Goal: Obtain resource: Download file/media

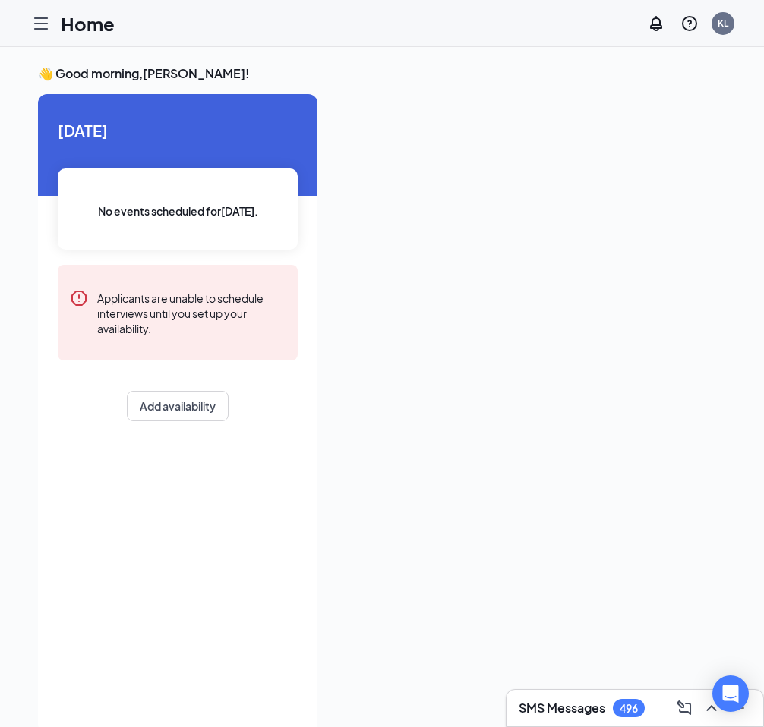
click at [46, 12] on div at bounding box center [41, 23] width 30 height 30
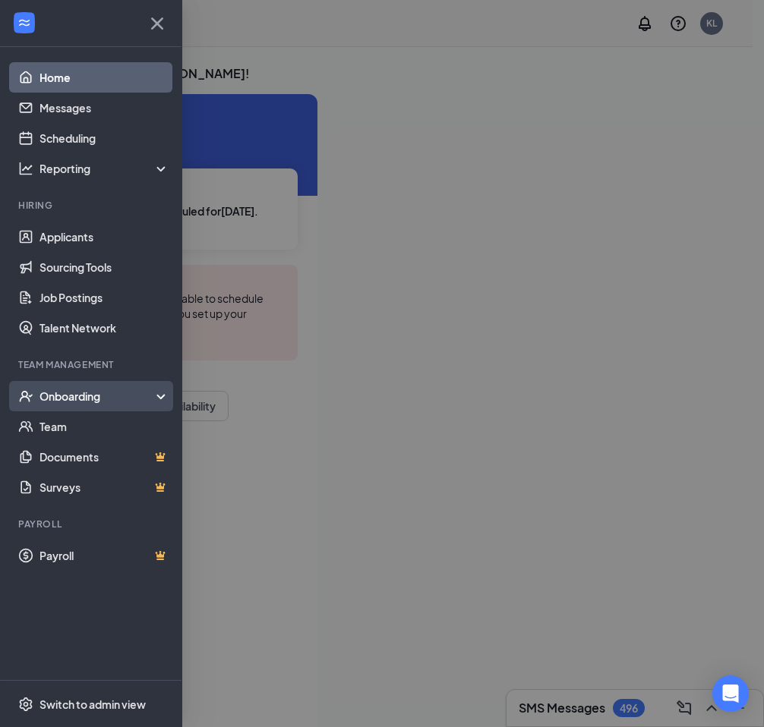
click at [121, 406] on div "Onboarding" at bounding box center [91, 396] width 182 height 30
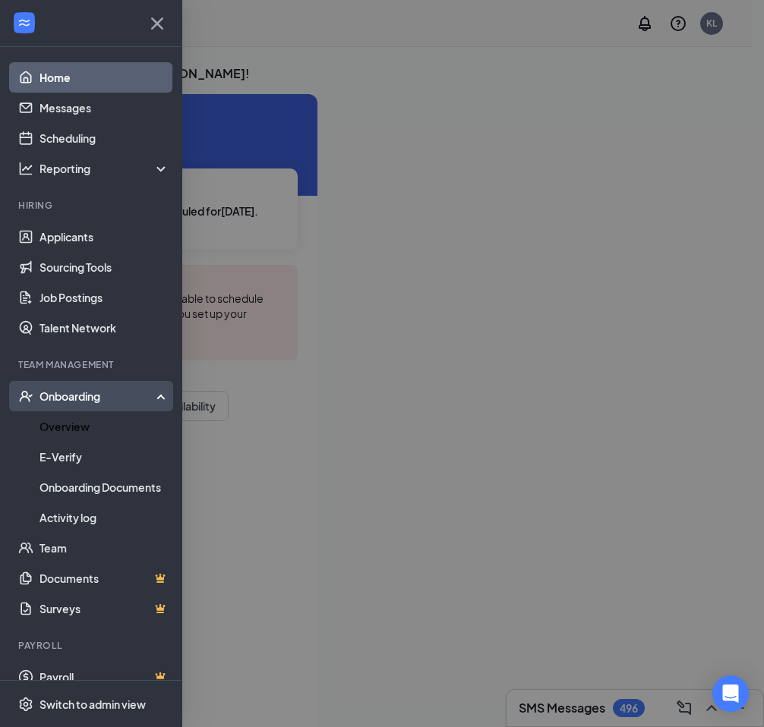
drag, startPoint x: 70, startPoint y: 430, endPoint x: 99, endPoint y: 394, distance: 45.9
click at [69, 430] on link "Overview" at bounding box center [104, 426] width 130 height 30
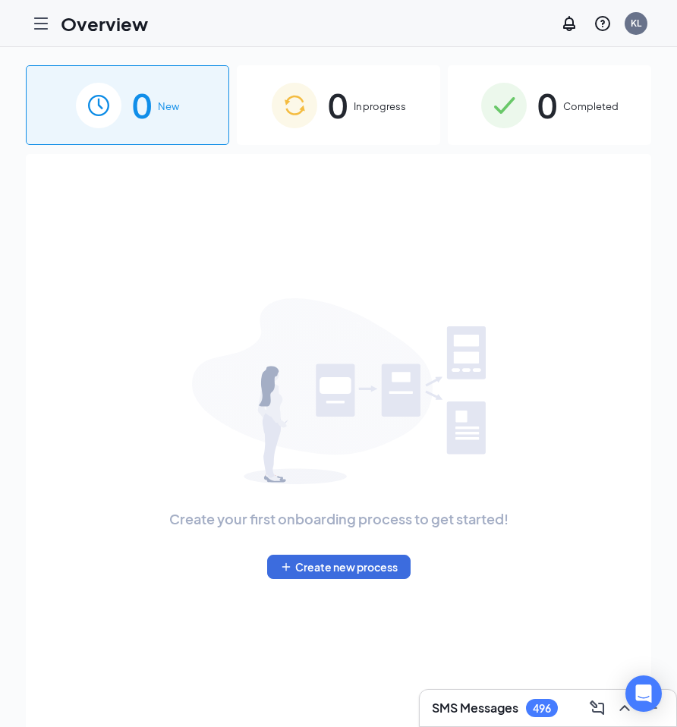
click at [610, 127] on div "0 Completed" at bounding box center [549, 105] width 203 height 80
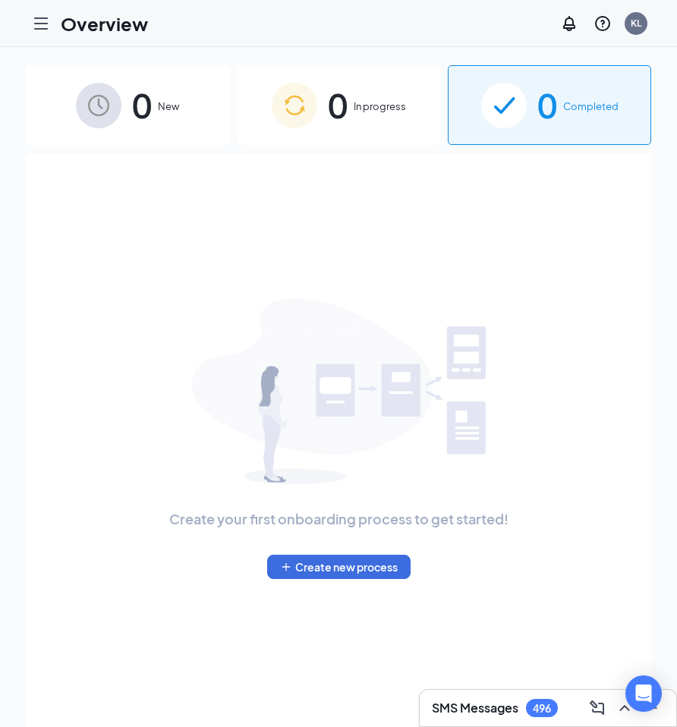
click at [537, 181] on div "Create your first onboarding process to get started! Create new process" at bounding box center [339, 438] width 592 height 569
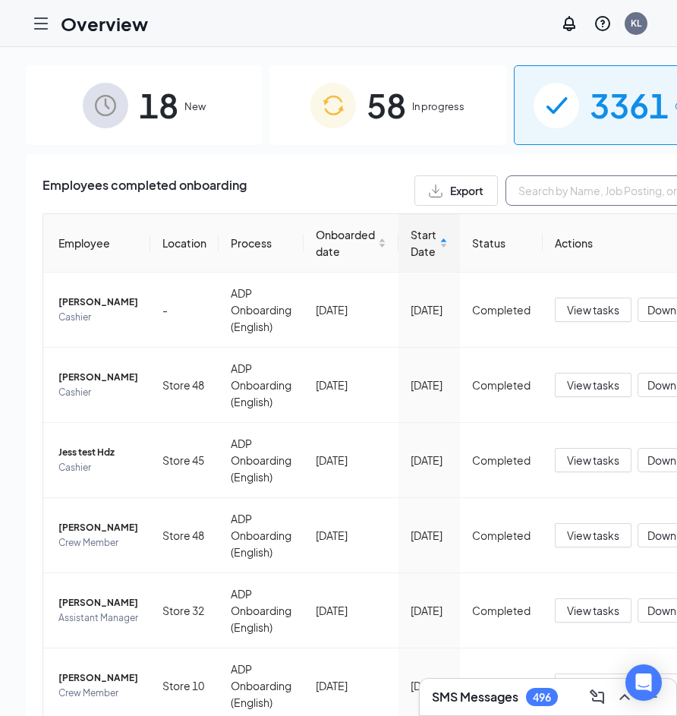
click at [515, 194] on input "text" at bounding box center [620, 190] width 228 height 30
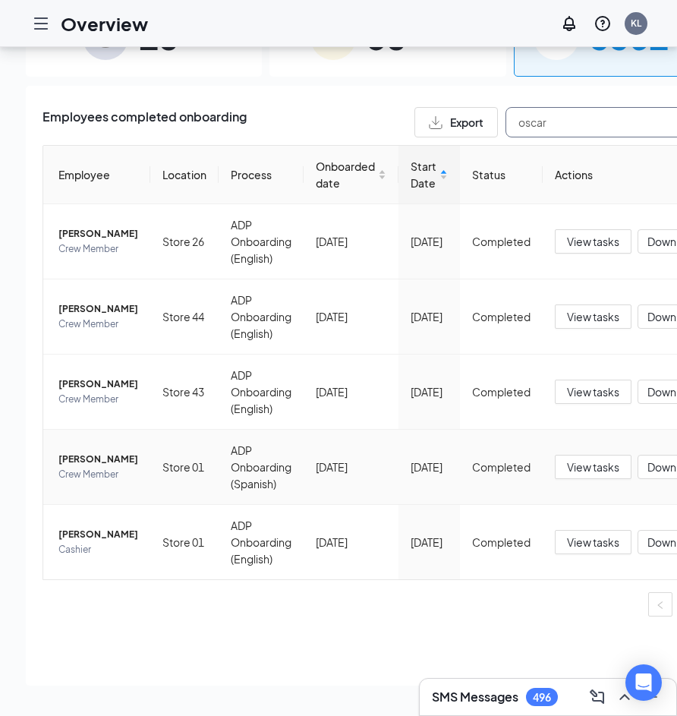
scroll to position [91, 0]
click at [648, 550] on span "Download" at bounding box center [673, 542] width 51 height 16
click at [604, 613] on div "Download summary" at bounding box center [597, 622] width 164 height 18
click at [648, 550] on span "Download" at bounding box center [673, 542] width 51 height 16
click at [594, 647] on div "Download files" at bounding box center [597, 656] width 164 height 18
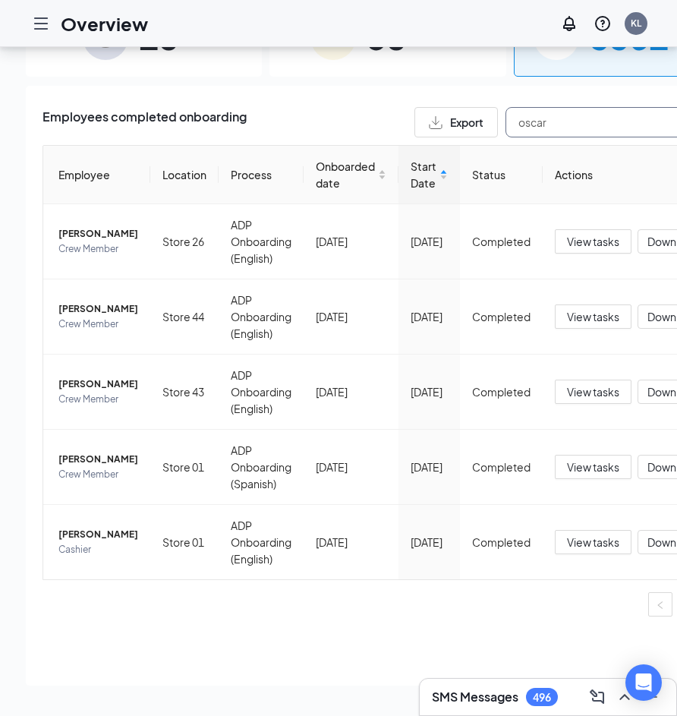
drag, startPoint x: 556, startPoint y: 109, endPoint x: 433, endPoint y: 115, distance: 123.2
click at [433, 115] on div "Employees completed onboarding Export oscar Employee Location Process Onboarded…" at bounding box center [388, 368] width 691 height 522
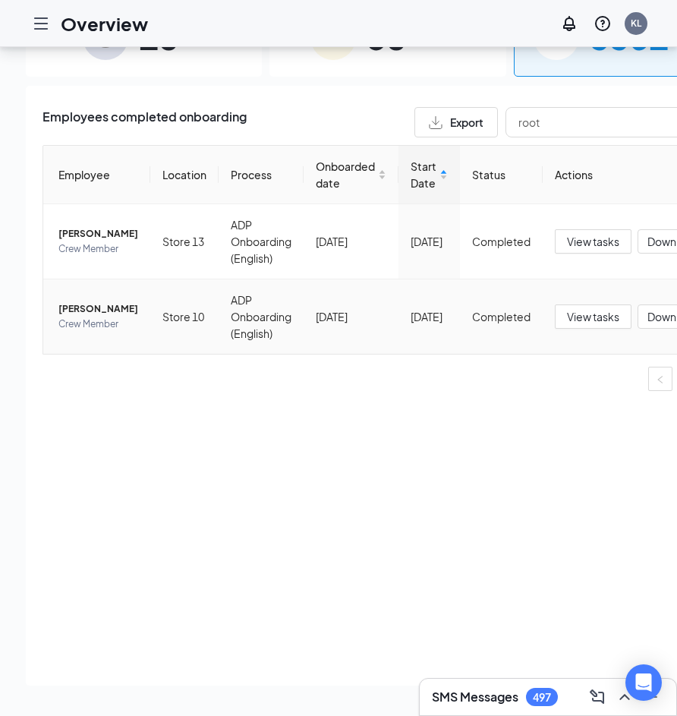
click at [648, 317] on span "Download" at bounding box center [673, 317] width 51 height 16
click at [602, 395] on div "Download files" at bounding box center [597, 404] width 164 height 18
click at [650, 311] on body "Overview KL SMS Messages 497 18 New 58 In progress 3361 Completed Employees com…" at bounding box center [338, 290] width 677 height 716
drag, startPoint x: 650, startPoint y: 311, endPoint x: 642, endPoint y: 311, distance: 7.6
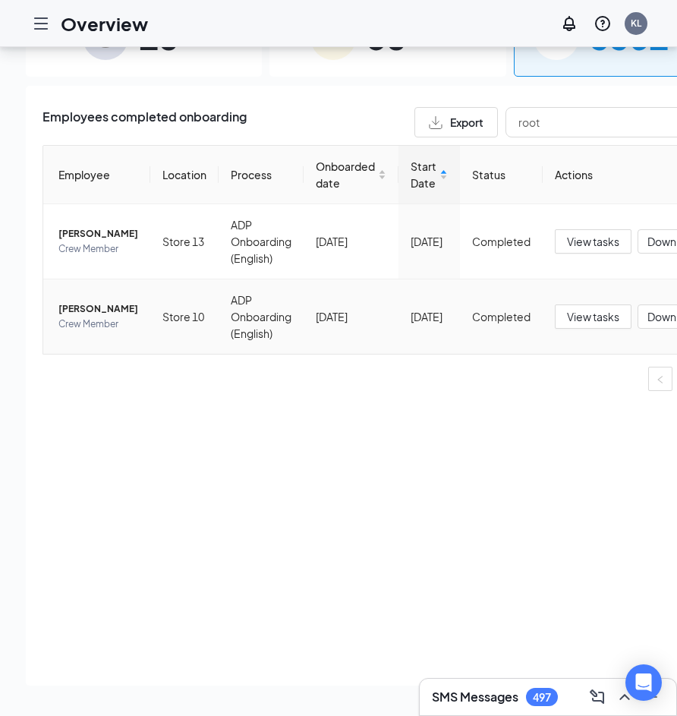
click at [648, 309] on span "Download" at bounding box center [673, 317] width 51 height 16
click at [570, 361] on div "Download summary" at bounding box center [597, 370] width 164 height 18
drag, startPoint x: 541, startPoint y: 99, endPoint x: 403, endPoint y: 106, distance: 138.3
click at [415, 107] on div "Export root" at bounding box center [574, 122] width 319 height 30
click at [651, 309] on span "Download" at bounding box center [673, 317] width 51 height 16
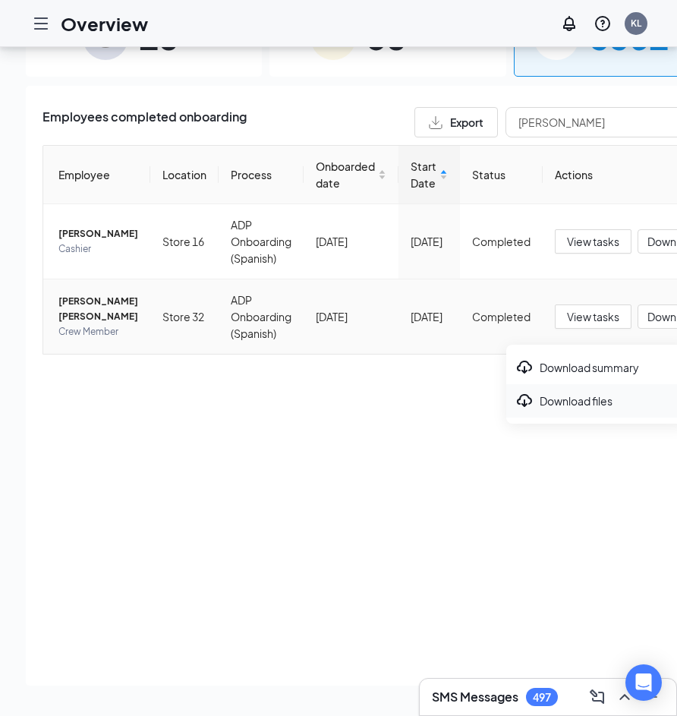
click at [600, 392] on div "Download files" at bounding box center [597, 401] width 164 height 18
click at [648, 309] on span "Download" at bounding box center [673, 317] width 51 height 16
click at [610, 358] on div "Download summary" at bounding box center [597, 367] width 164 height 18
drag, startPoint x: 472, startPoint y: 109, endPoint x: 393, endPoint y: 118, distance: 80.2
click at [393, 118] on div "Employees completed onboarding Export [PERSON_NAME] Employee Location Process O…" at bounding box center [388, 255] width 691 height 296
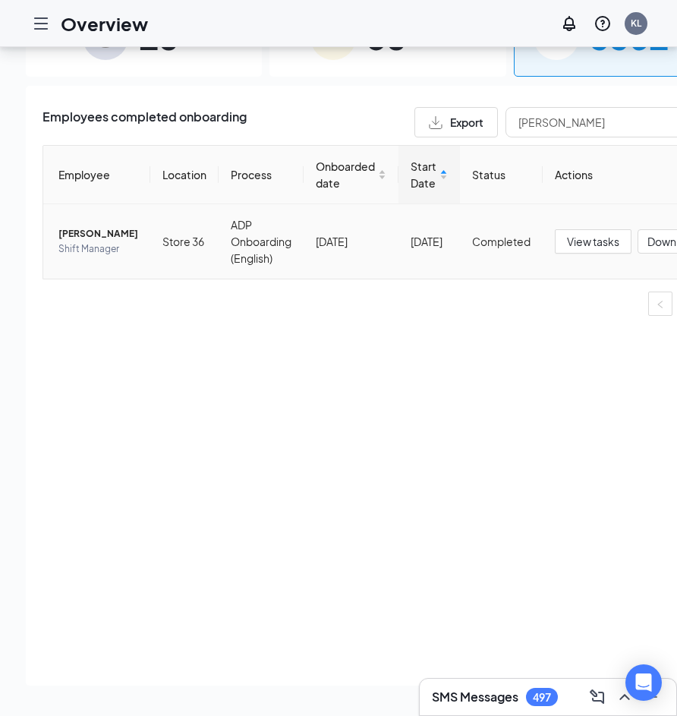
click at [648, 234] on span "Download" at bounding box center [673, 242] width 51 height 16
click at [588, 309] on div "Download files" at bounding box center [597, 318] width 164 height 18
click at [648, 234] on span "Download" at bounding box center [673, 242] width 51 height 16
click at [613, 276] on div "Download summary" at bounding box center [597, 285] width 164 height 18
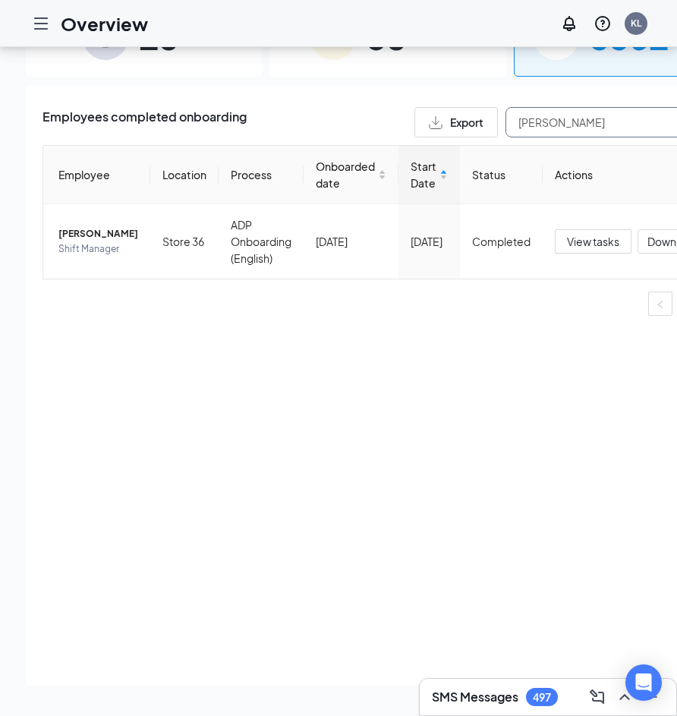
drag, startPoint x: 560, startPoint y: 101, endPoint x: 433, endPoint y: 109, distance: 127.1
click at [433, 109] on div "Export [PERSON_NAME]" at bounding box center [574, 122] width 319 height 30
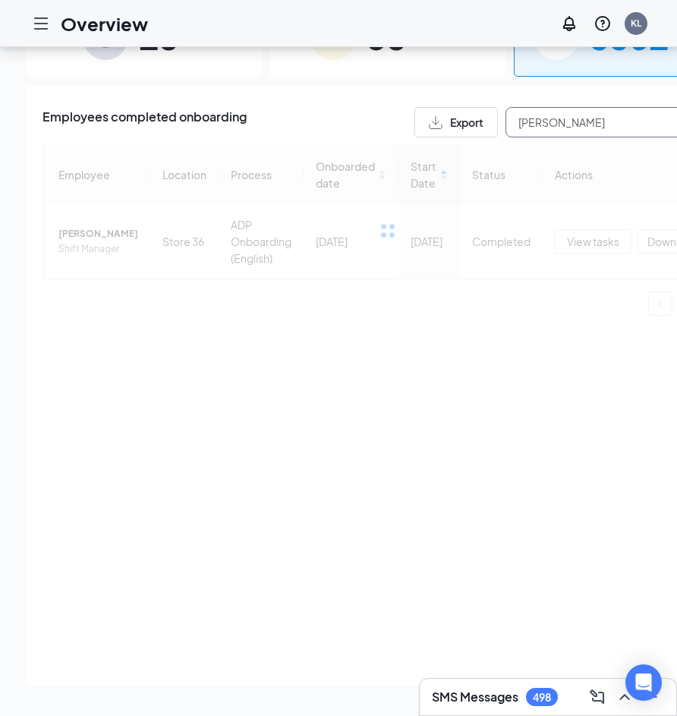
type input "[PERSON_NAME]"
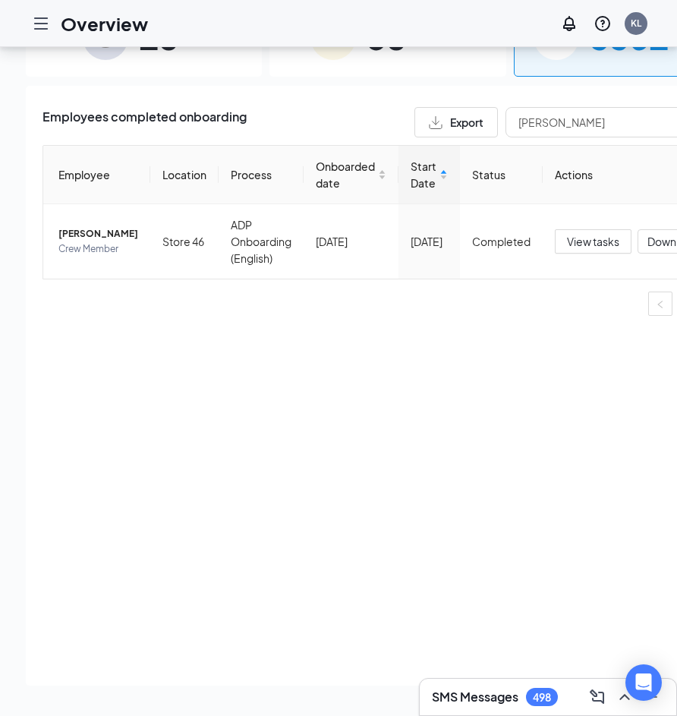
click at [443, 324] on div "Employees completed onboarding Export [PERSON_NAME] Employee Location Process O…" at bounding box center [388, 386] width 724 height 600
click at [652, 234] on span "Download" at bounding box center [673, 242] width 51 height 16
click at [597, 309] on div "Download files" at bounding box center [597, 318] width 164 height 18
click at [648, 234] on span "Download" at bounding box center [673, 242] width 51 height 16
click at [613, 276] on div "Download summary" at bounding box center [597, 285] width 164 height 18
